Goal: Transaction & Acquisition: Purchase product/service

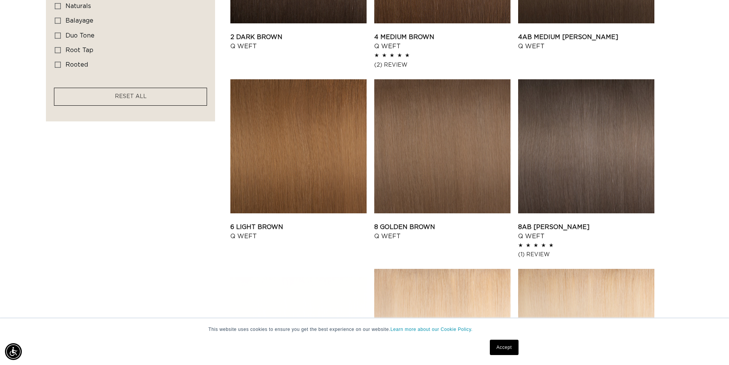
scroll to position [0, 675]
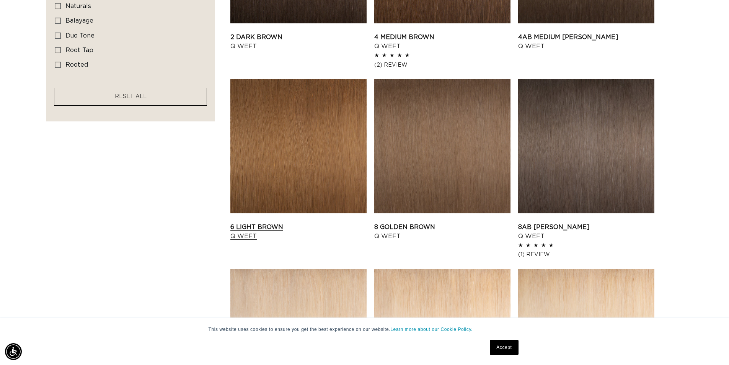
click at [315, 222] on link "6 Light Brown Q Weft" at bounding box center [298, 231] width 136 height 18
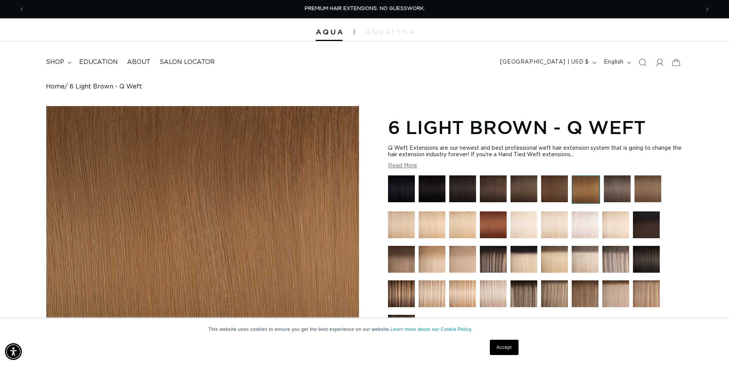
click at [503, 350] on link "Accept" at bounding box center [504, 346] width 28 height 15
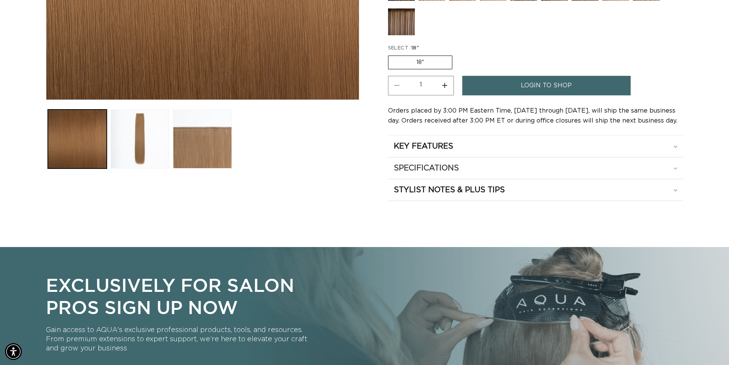
scroll to position [0, 1349]
click at [446, 151] on h2 "SPECIFICATIONS" at bounding box center [423, 146] width 59 height 10
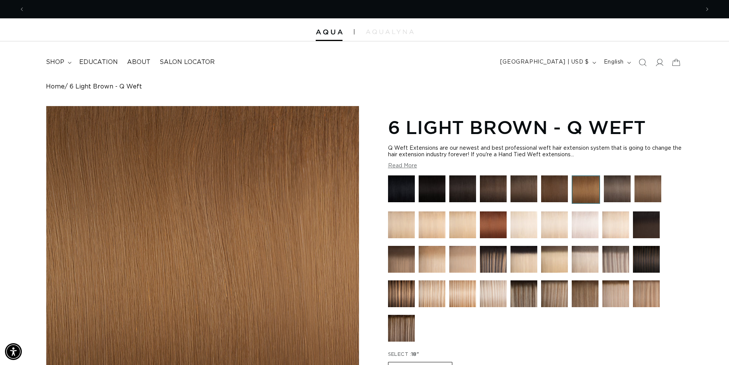
scroll to position [0, 675]
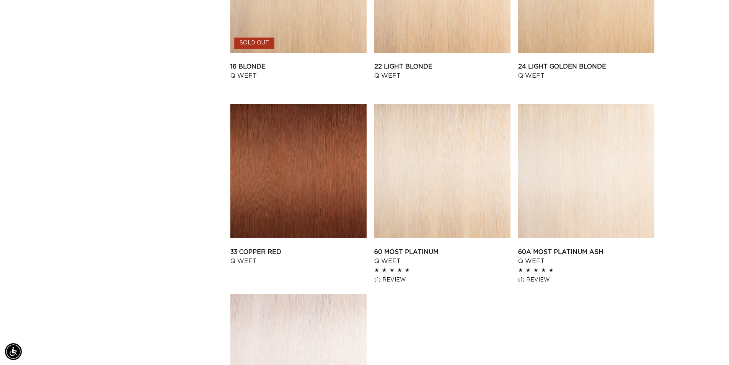
scroll to position [1033, 0]
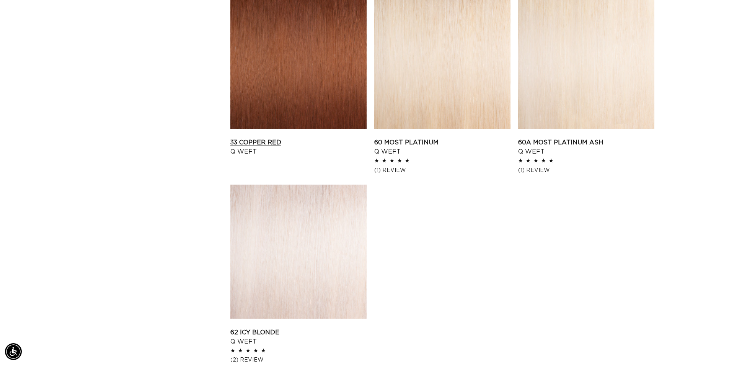
click at [315, 138] on link "33 Copper Red Q Weft" at bounding box center [298, 147] width 136 height 18
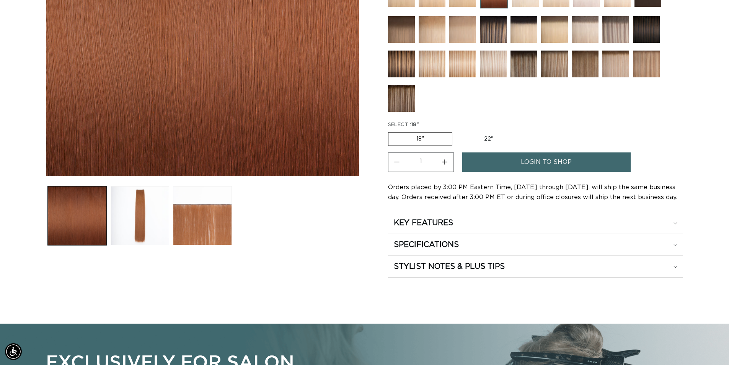
scroll to position [0, 675]
click at [478, 141] on label "22" Variant sold out or unavailable" at bounding box center [488, 138] width 65 height 13
click at [457, 131] on input "22" Variant sold out or unavailable" at bounding box center [456, 131] width 0 height 0
radio input "true"
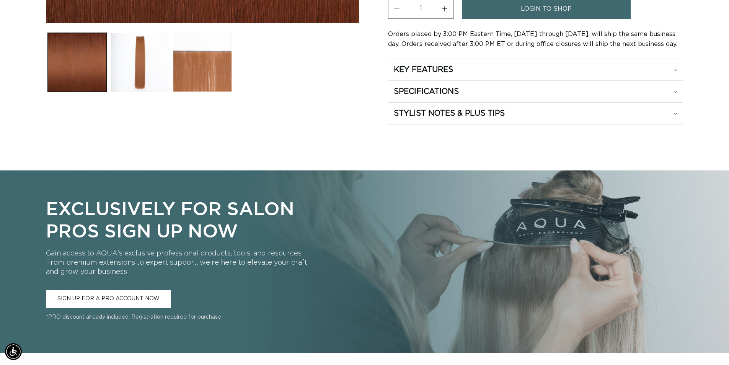
scroll to position [0, 1349]
click at [452, 75] on h2 "SPECIFICATIONS" at bounding box center [423, 70] width 59 height 10
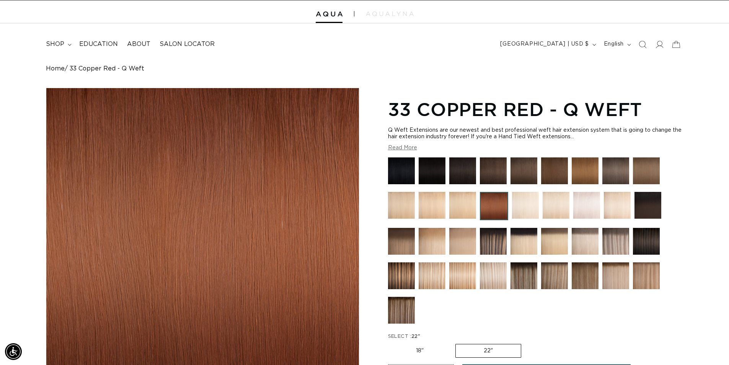
scroll to position [0, 0]
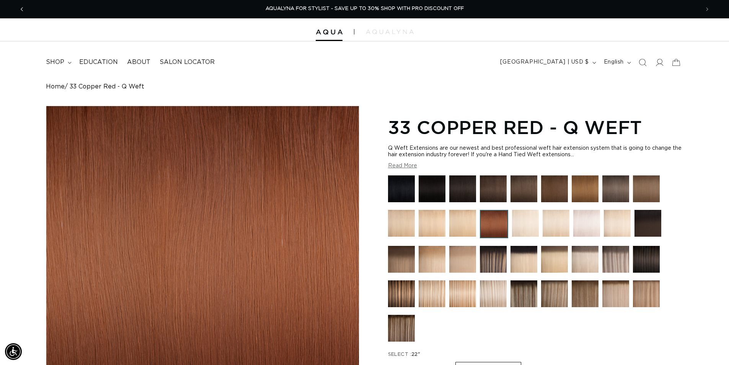
click at [23, 7] on span "Previous announcement" at bounding box center [22, 9] width 8 height 8
click at [23, 10] on icon "Previous announcement" at bounding box center [22, 9] width 3 height 8
click at [332, 36] on div at bounding box center [364, 29] width 729 height 23
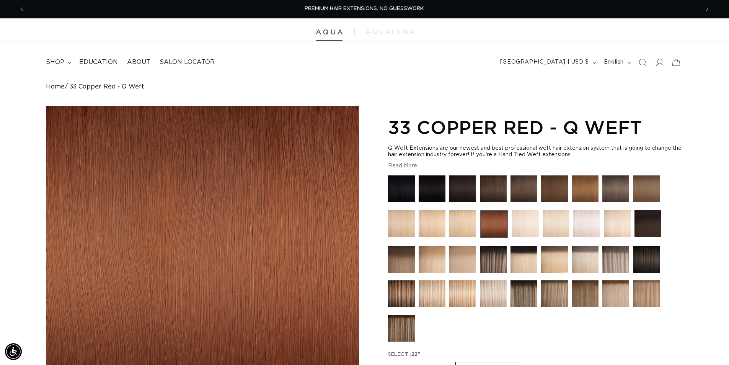
click at [330, 33] on img at bounding box center [329, 31] width 27 height 5
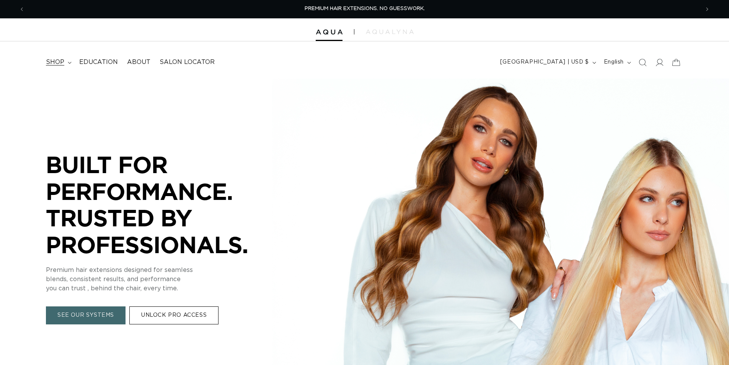
click at [60, 62] on span "shop" at bounding box center [55, 62] width 18 height 8
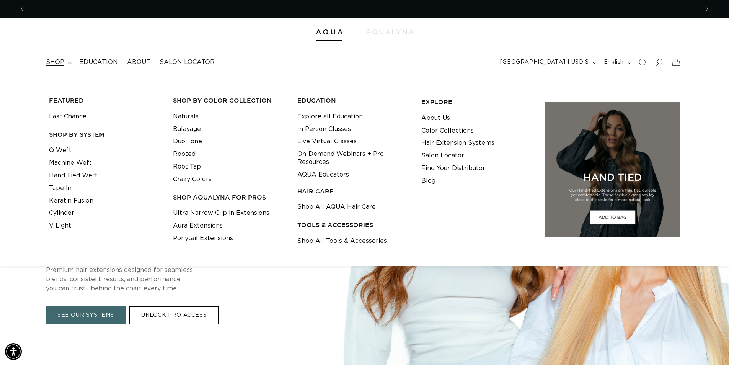
scroll to position [0, 675]
click at [67, 164] on link "Machine Weft" at bounding box center [70, 163] width 43 height 13
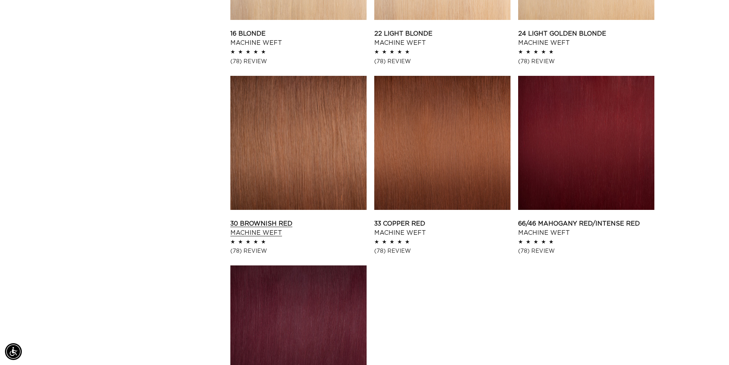
scroll to position [0, 675]
click at [474, 219] on link "33 Copper Red Machine Weft" at bounding box center [442, 228] width 136 height 18
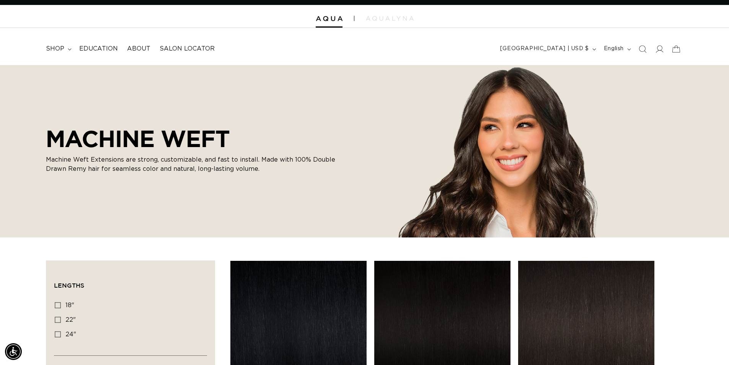
scroll to position [0, 0]
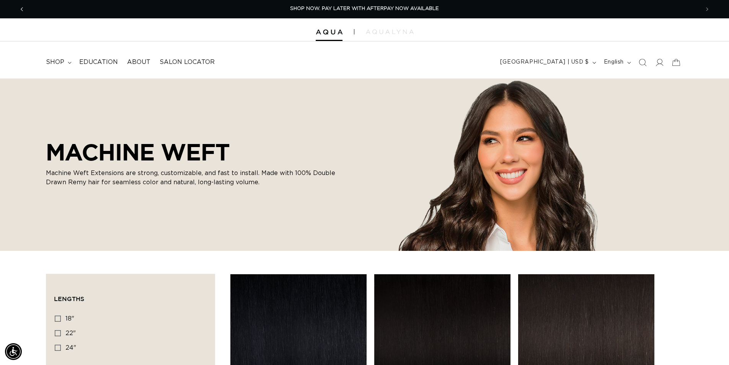
click at [22, 8] on icon "Previous announcement" at bounding box center [22, 9] width 2 height 4
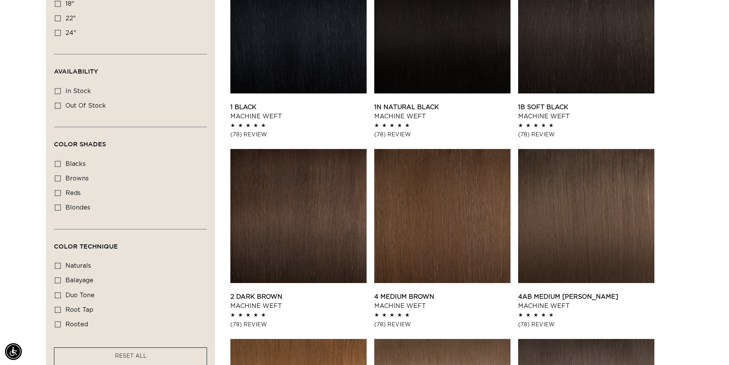
scroll to position [421, 0]
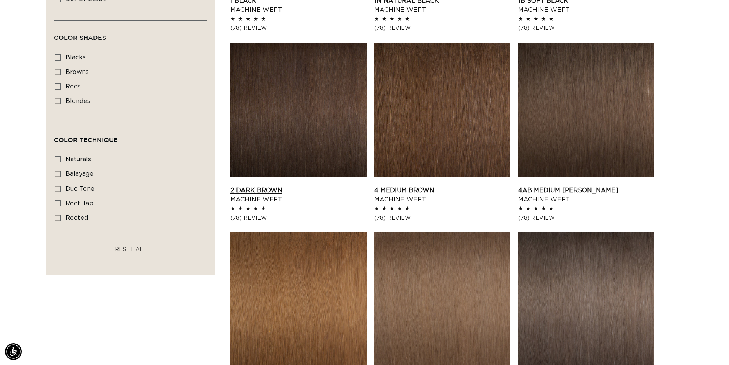
click at [315, 186] on link "2 Dark Brown Machine Weft" at bounding box center [298, 195] width 136 height 18
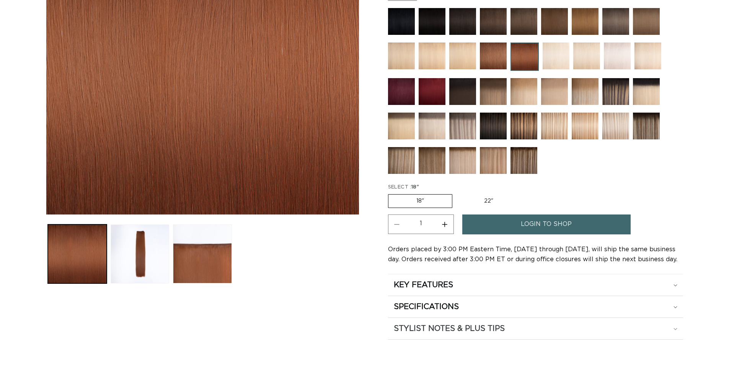
scroll to position [191, 0]
click at [467, 290] on div "SPECIFICATIONS" at bounding box center [536, 285] width 284 height 10
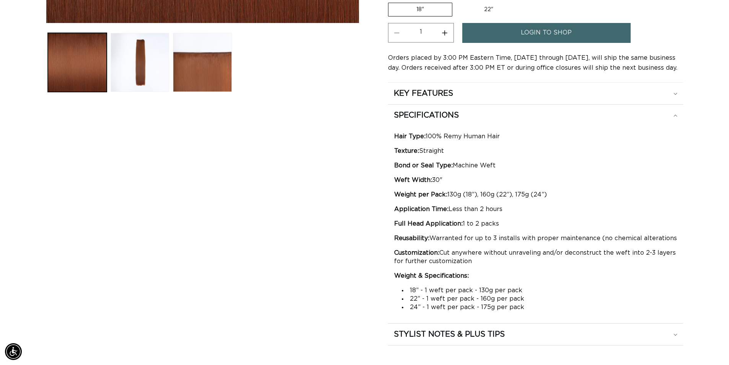
scroll to position [0, 1349]
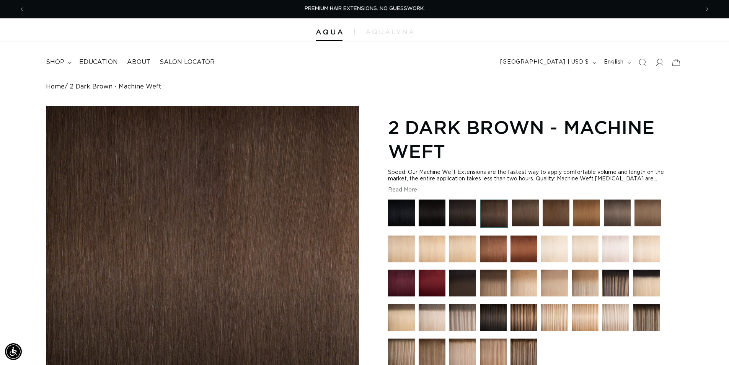
scroll to position [0, 1349]
